Goal: Task Accomplishment & Management: Manage account settings

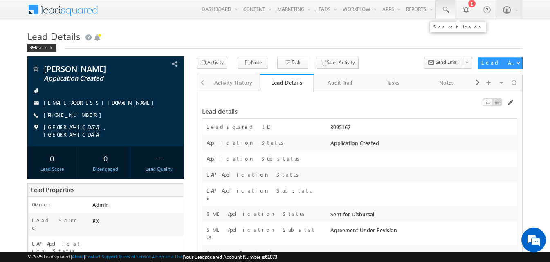
click at [448, 13] on span at bounding box center [445, 10] width 8 height 8
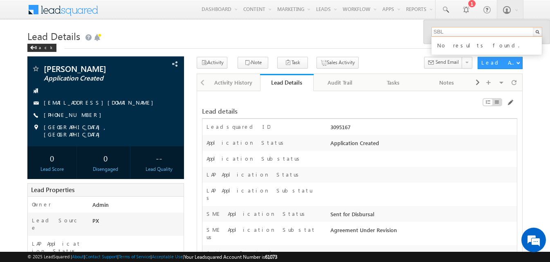
click at [439, 33] on input "SBL" at bounding box center [487, 32] width 111 height 10
paste input "0012287"
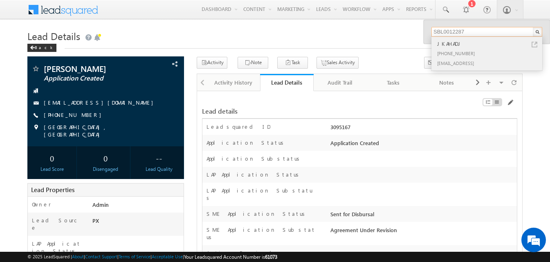
type input "SBL0012287"
click at [452, 45] on div "JKAHADJ" at bounding box center [491, 43] width 110 height 9
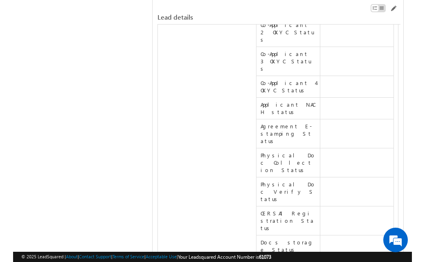
scroll to position [8098, 0]
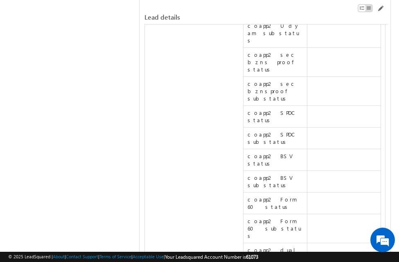
click at [381, 5] on div "Lead details" at bounding box center [265, 12] width 243 height 25
click at [377, 9] on span at bounding box center [380, 8] width 7 height 7
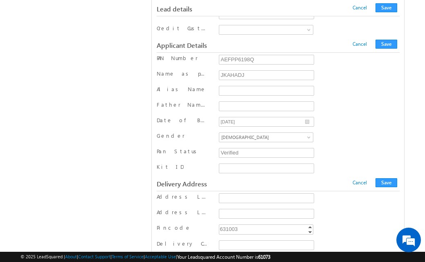
scroll to position [7157, 0]
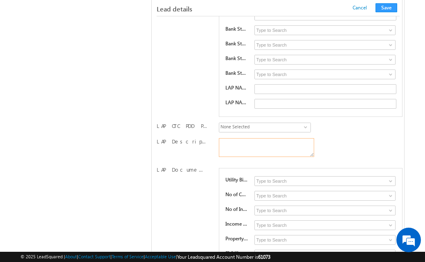
click at [285, 138] on textarea "LAP Description Of Property" at bounding box center [266, 147] width 95 height 19
type textarea "HSTETS"
click at [375, 142] on div "LAP Description Of Property HSTETS" at bounding box center [278, 150] width 243 height 25
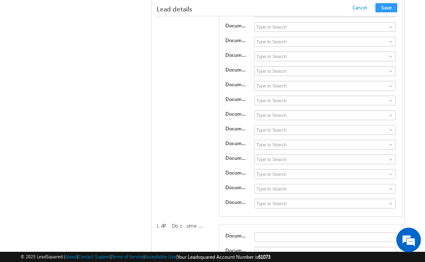
scroll to position [2755, 0]
click at [260, 125] on input at bounding box center [325, 130] width 142 height 10
click at [386, 126] on link at bounding box center [390, 130] width 10 height 8
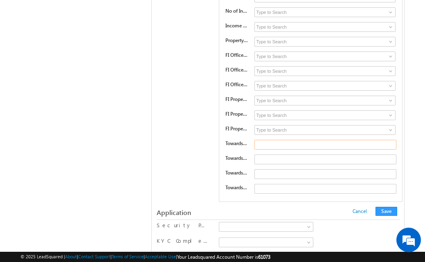
click at [261, 140] on input "text" at bounding box center [325, 145] width 142 height 10
click at [264, 140] on input "120KMN" at bounding box center [325, 145] width 142 height 10
type input "120KMN"
click at [264, 155] on input "text" at bounding box center [325, 160] width 142 height 10
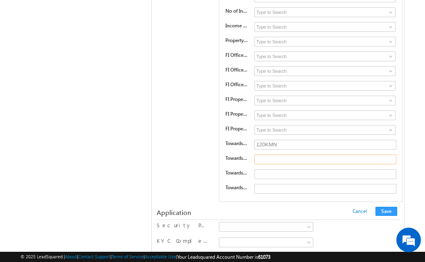
paste input "120KMN"
type input "120KMN"
click at [270, 169] on input "text" at bounding box center [325, 174] width 142 height 10
paste input "120KMN"
type input "120KMN"
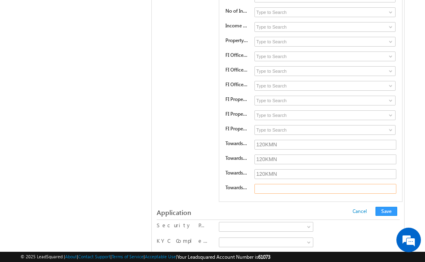
click at [274, 184] on input "text" at bounding box center [325, 189] width 142 height 10
paste input "120KMN"
type input "120KMN"
click at [266, 140] on input "120KMN" at bounding box center [325, 145] width 142 height 10
type input "120KMN"
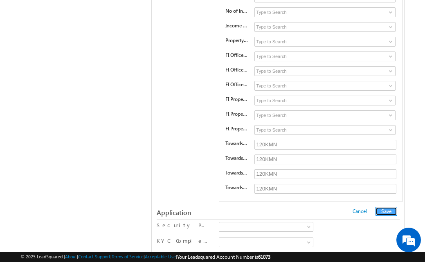
click at [387, 207] on button "Save" at bounding box center [387, 211] width 22 height 9
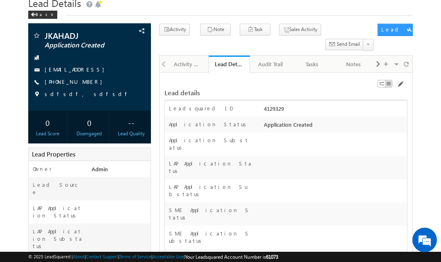
scroll to position [0, 0]
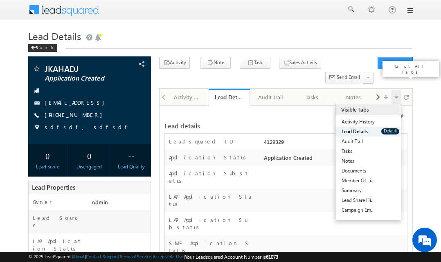
click at [396, 90] on span at bounding box center [396, 97] width 5 height 14
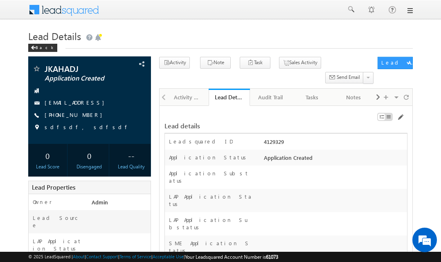
click at [318, 28] on h1 "Lead Details" at bounding box center [220, 35] width 385 height 16
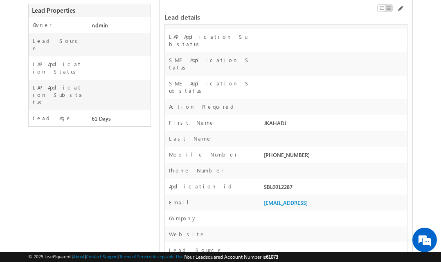
scroll to position [205, 0]
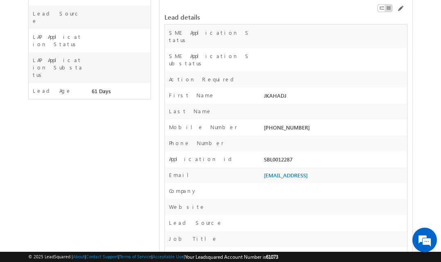
drag, startPoint x: 263, startPoint y: 125, endPoint x: 313, endPoint y: 124, distance: 50.3
click at [313, 171] on div "asdasd@sdad.asd" at bounding box center [334, 176] width 145 height 11
copy link "asdasd@sdad.asd"
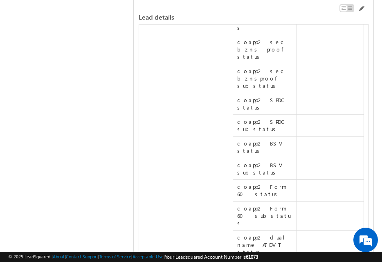
scroll to position [8139, 0]
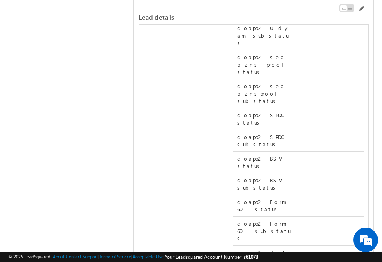
drag, startPoint x: 143, startPoint y: 113, endPoint x: 199, endPoint y: 118, distance: 56.3
drag, startPoint x: 144, startPoint y: 114, endPoint x: 197, endPoint y: 117, distance: 53.7
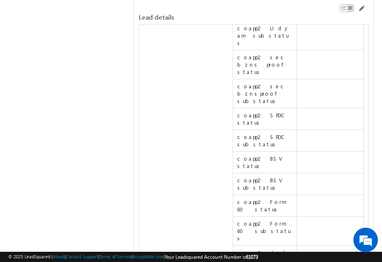
drag, startPoint x: 144, startPoint y: 112, endPoint x: 197, endPoint y: 116, distance: 53.7
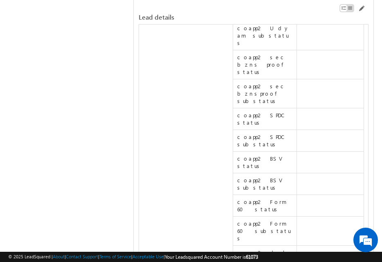
copy label "LAP"
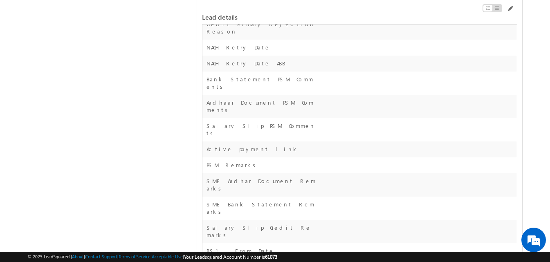
scroll to position [0, 0]
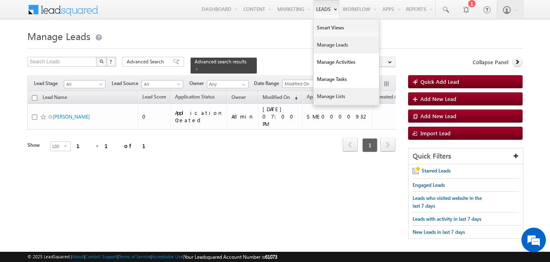
click at [326, 97] on link "Manage Lists" at bounding box center [346, 96] width 65 height 17
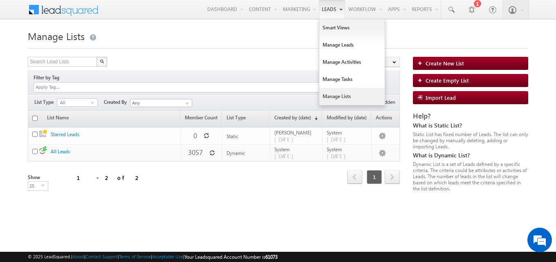
click at [327, 10] on link "Leads" at bounding box center [332, 9] width 26 height 19
click at [339, 45] on link "Manage Leads" at bounding box center [352, 44] width 65 height 17
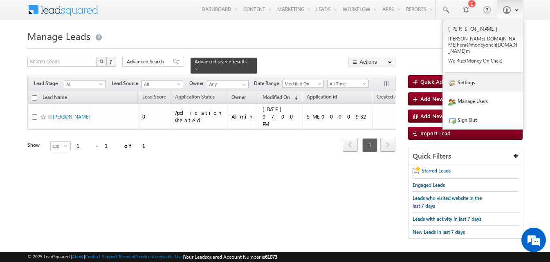
click at [477, 76] on link "Settings" at bounding box center [483, 82] width 80 height 19
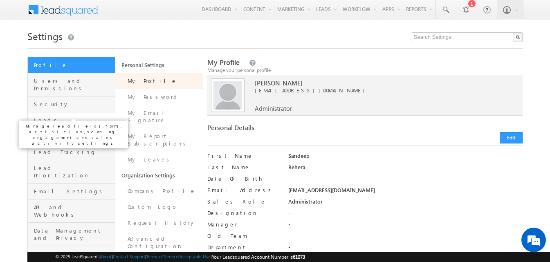
click at [72, 117] on span "Leads" at bounding box center [73, 120] width 79 height 7
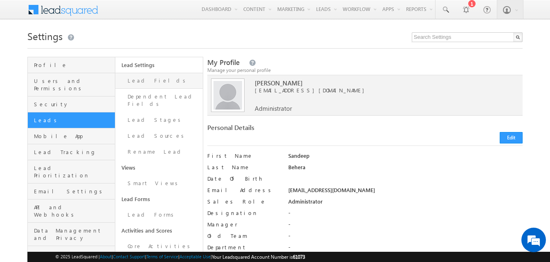
click at [168, 83] on link "Lead Fields" at bounding box center [159, 81] width 88 height 16
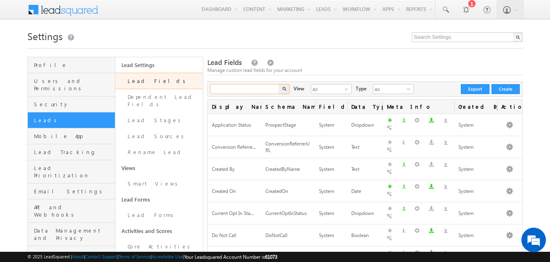
click at [241, 93] on input "text" at bounding box center [245, 89] width 70 height 10
paste input "LAP Documents List 10"
type input "LAP Documents List 10"
click at [281, 89] on button "button" at bounding box center [284, 89] width 11 height 10
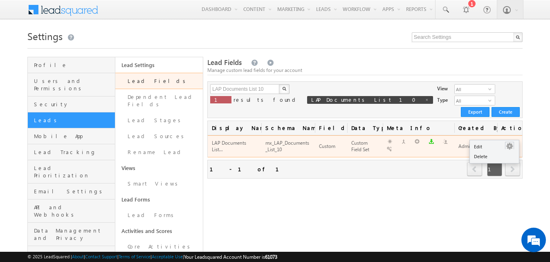
click at [511, 142] on button "button" at bounding box center [510, 146] width 8 height 8
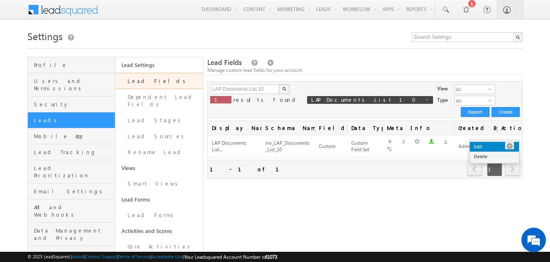
click at [490, 146] on link "Edit" at bounding box center [494, 147] width 49 height 10
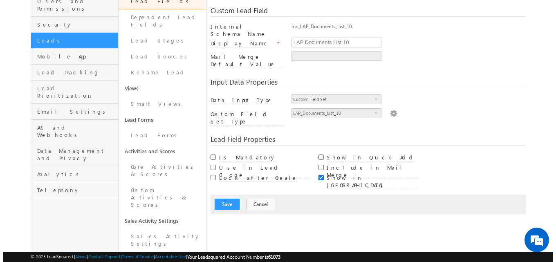
scroll to position [82, 0]
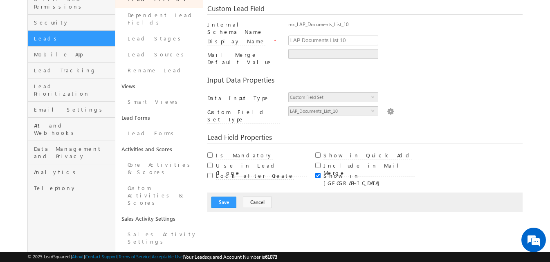
click at [388, 106] on img at bounding box center [390, 110] width 7 height 9
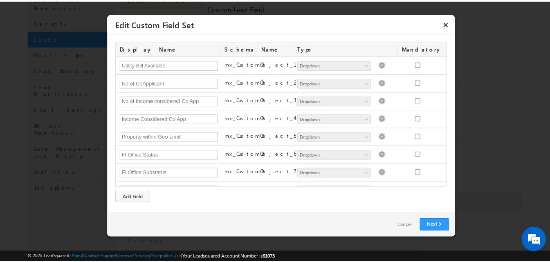
scroll to position [139, 0]
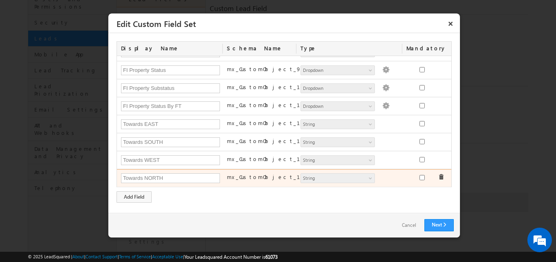
click at [251, 178] on label "mx_CustomObject_15" at bounding box center [270, 176] width 86 height 7
copy label "mx_CustomObject_15"
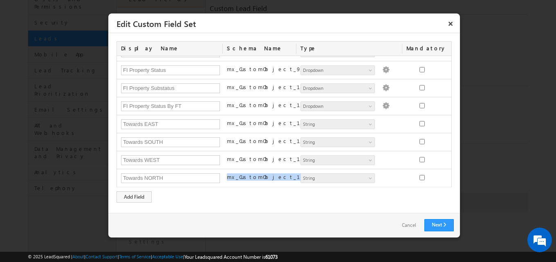
click at [453, 24] on button "×" at bounding box center [450, 23] width 13 height 14
